Goal: Navigation & Orientation: Find specific page/section

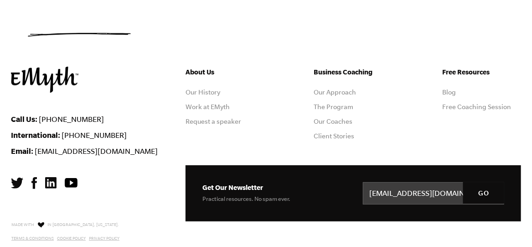
scroll to position [712, 0]
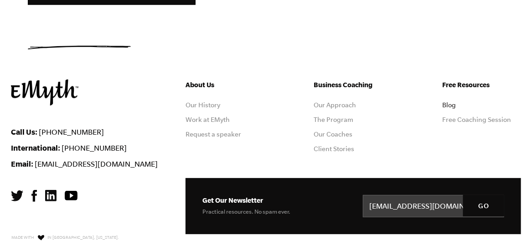
click at [448, 109] on link "Blog" at bounding box center [449, 104] width 14 height 7
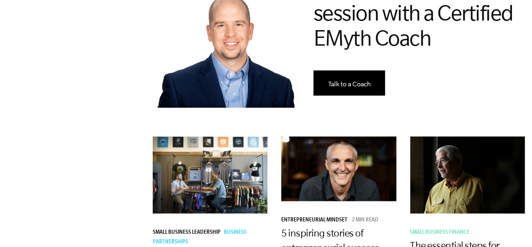
scroll to position [565, 0]
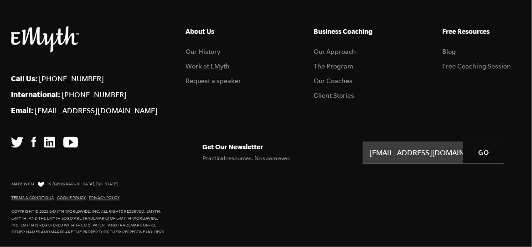
scroll to position [2116, 0]
click at [218, 70] on ul "About Us Our History Work at EMyth Request a speaker" at bounding box center [225, 66] width 79 height 80
click at [213, 65] on link "Work at EMyth" at bounding box center [208, 66] width 44 height 7
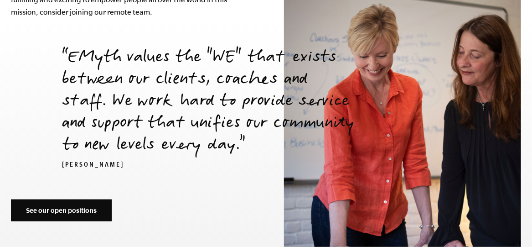
scroll to position [3424, 0]
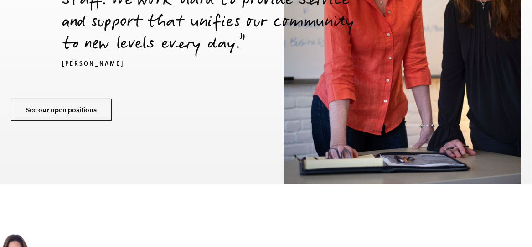
click at [51, 103] on link "See our open positions" at bounding box center [61, 110] width 101 height 22
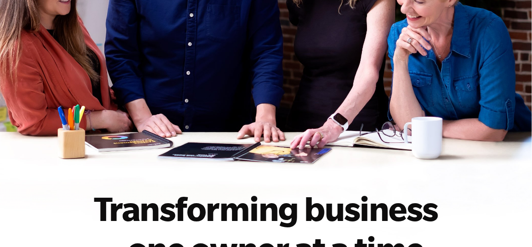
scroll to position [0, 0]
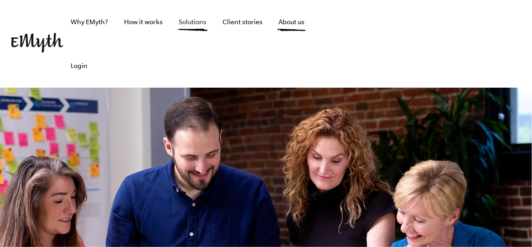
click at [188, 25] on link "Solutions" at bounding box center [192, 22] width 42 height 44
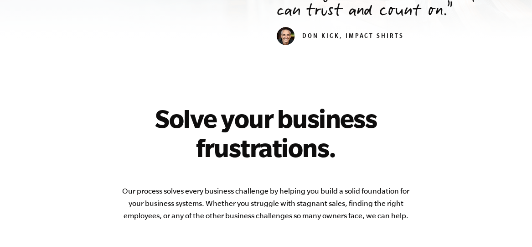
scroll to position [525, 0]
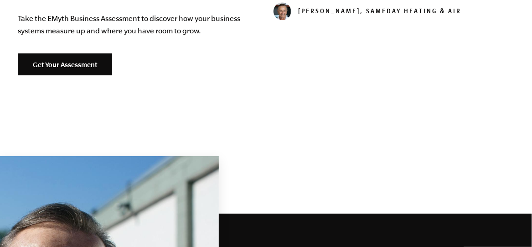
scroll to position [1305, 0]
